Goal: Obtain resource: Download file/media

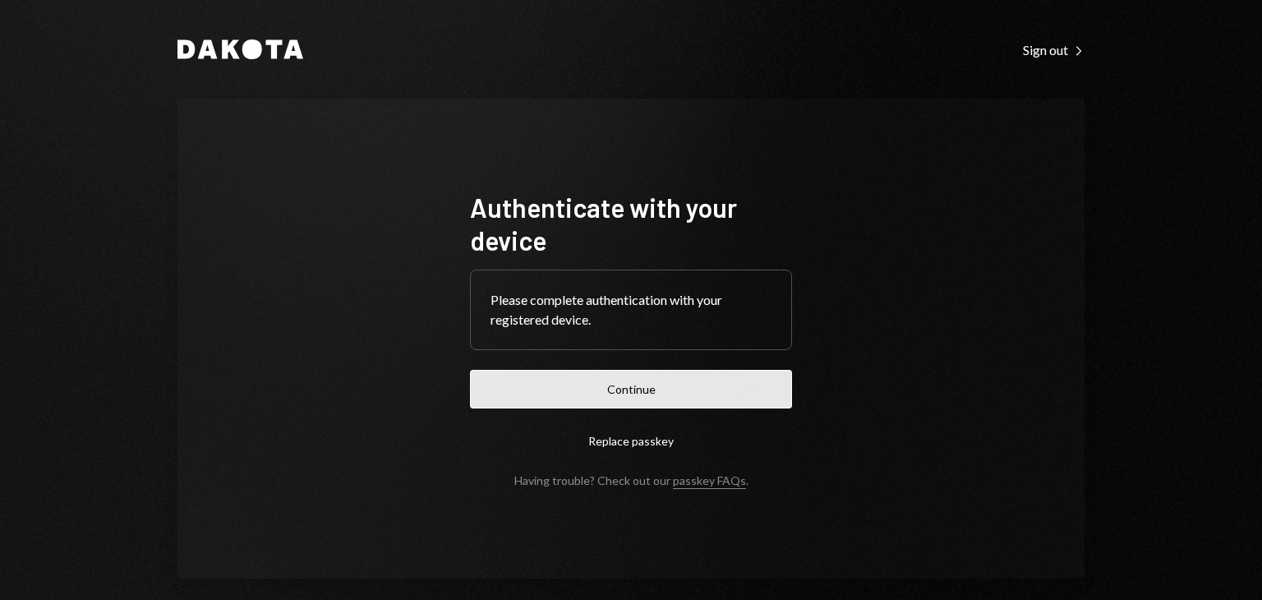
click at [605, 385] on button "Continue" at bounding box center [631, 389] width 322 height 39
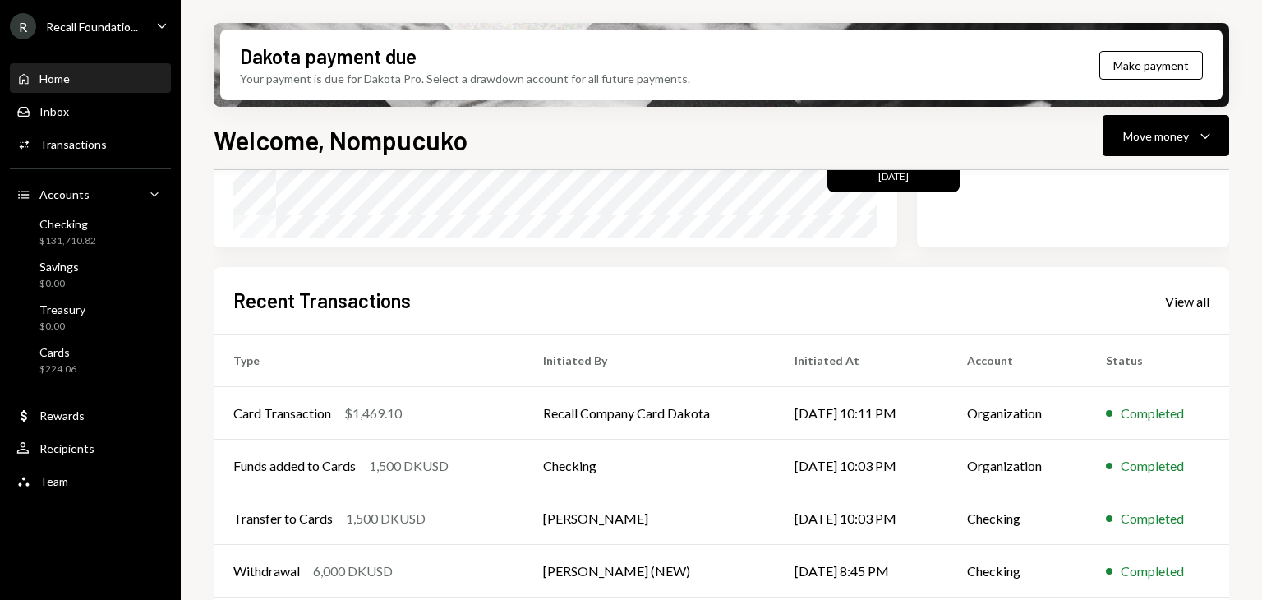
scroll to position [391, 0]
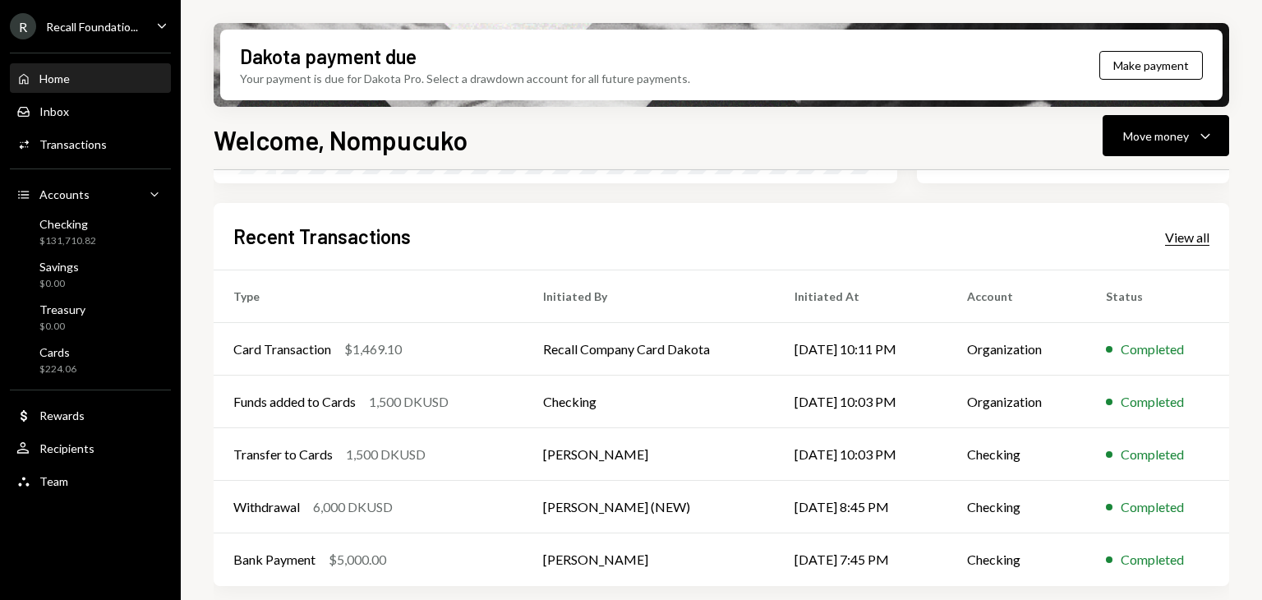
click at [1168, 237] on div "View all" at bounding box center [1187, 237] width 44 height 16
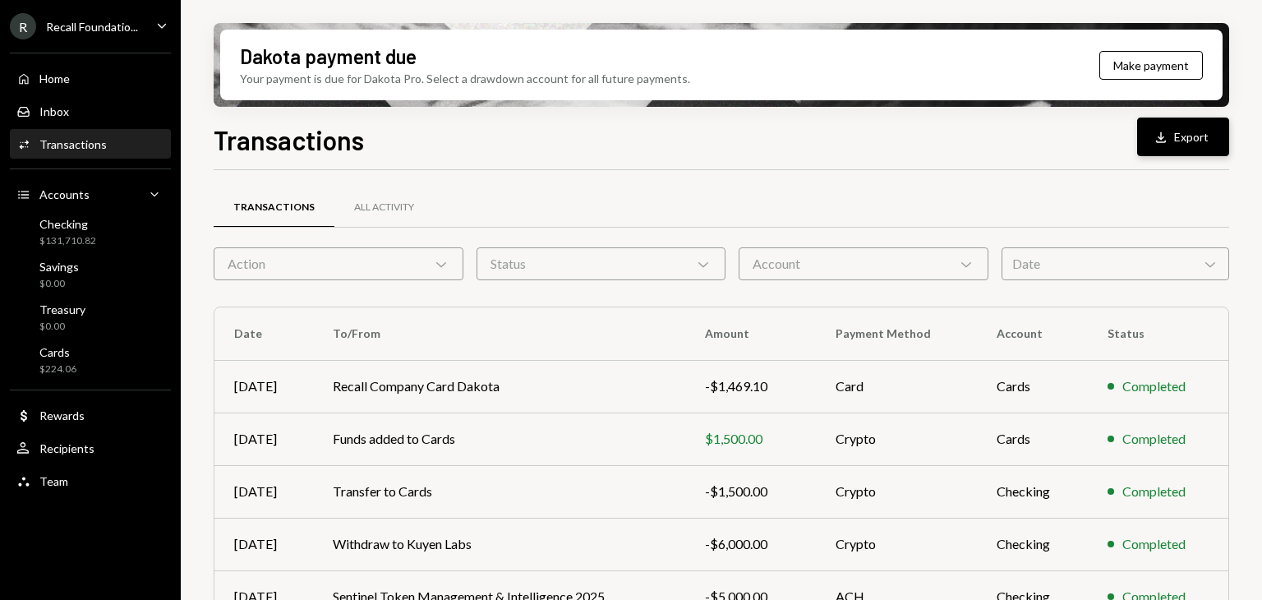
click at [1174, 136] on button "Download Export" at bounding box center [1183, 136] width 92 height 39
click at [1179, 126] on button "Download Export" at bounding box center [1183, 136] width 92 height 39
click at [817, 266] on div "Account Chevron Down" at bounding box center [863, 263] width 250 height 33
